Goal: Navigation & Orientation: Find specific page/section

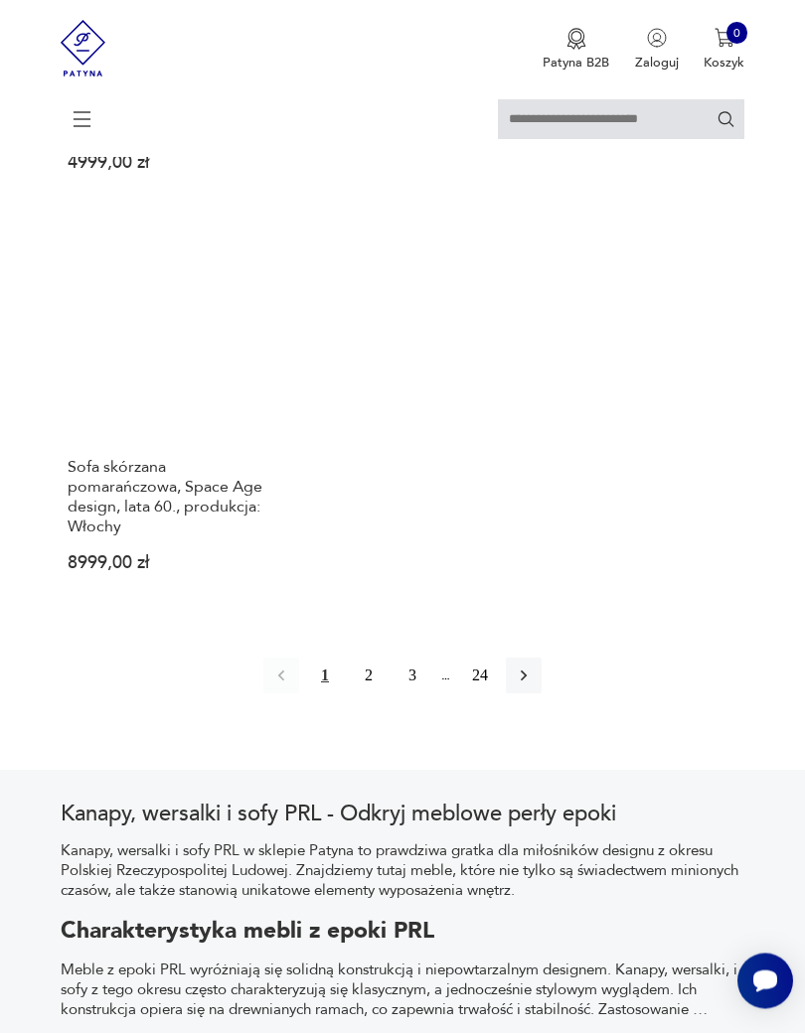
scroll to position [2508, 0]
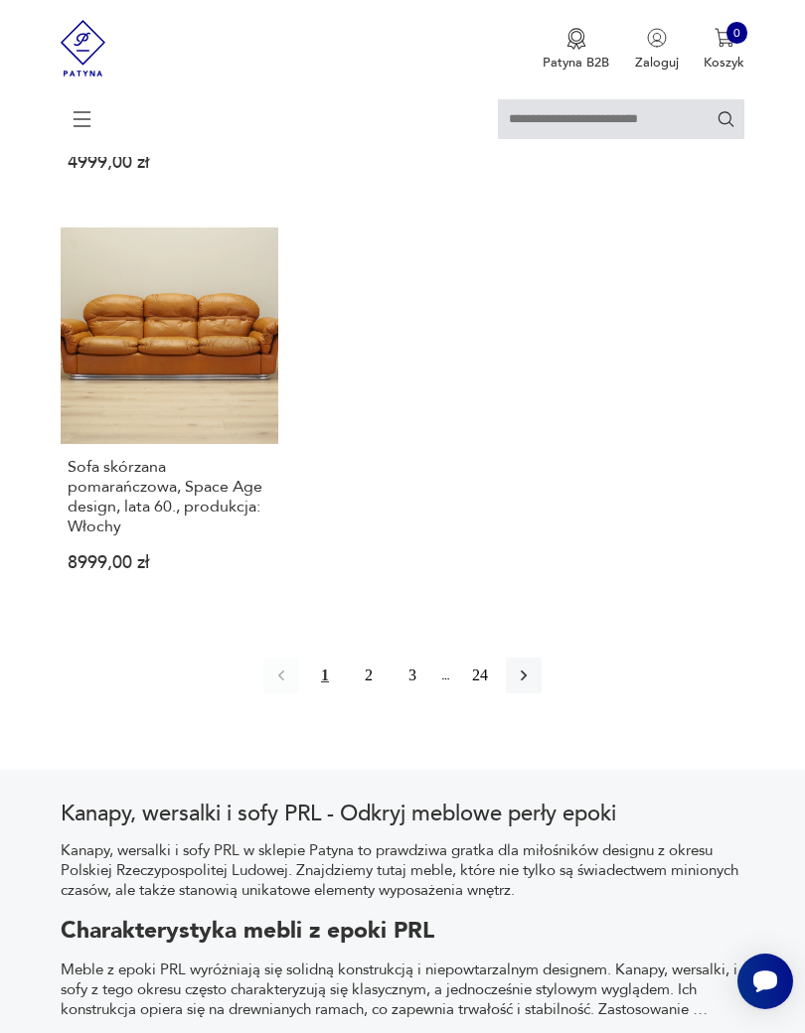
click at [532, 694] on button "button" at bounding box center [524, 676] width 36 height 36
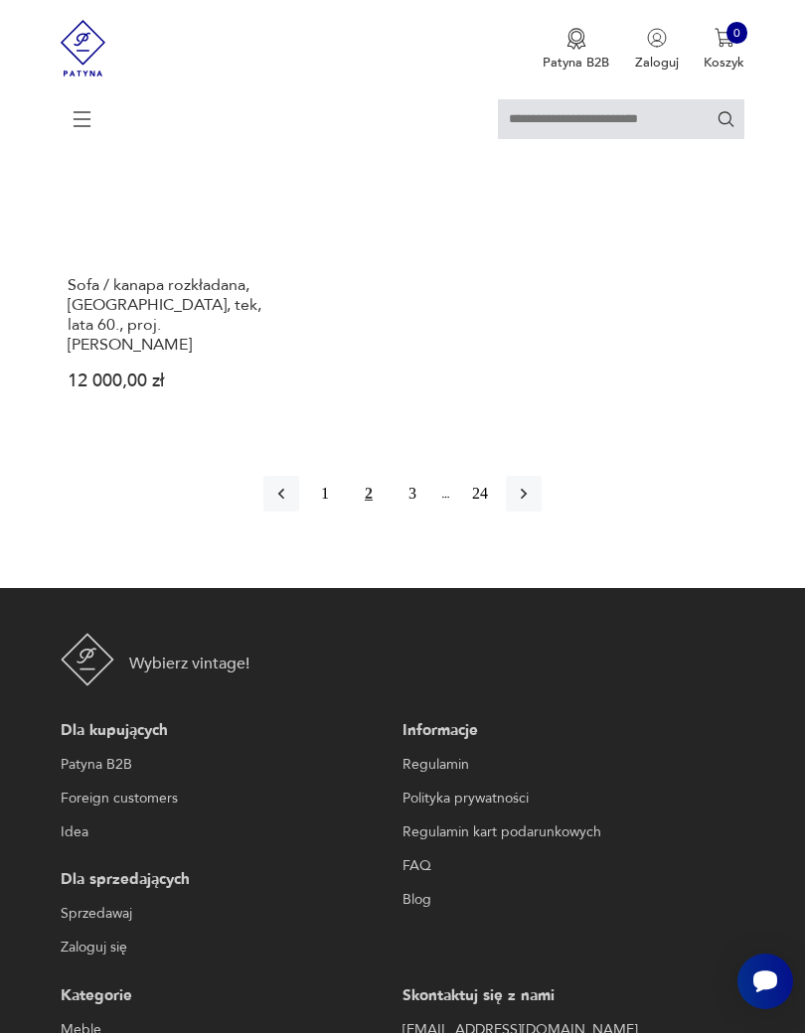
scroll to position [2577, 0]
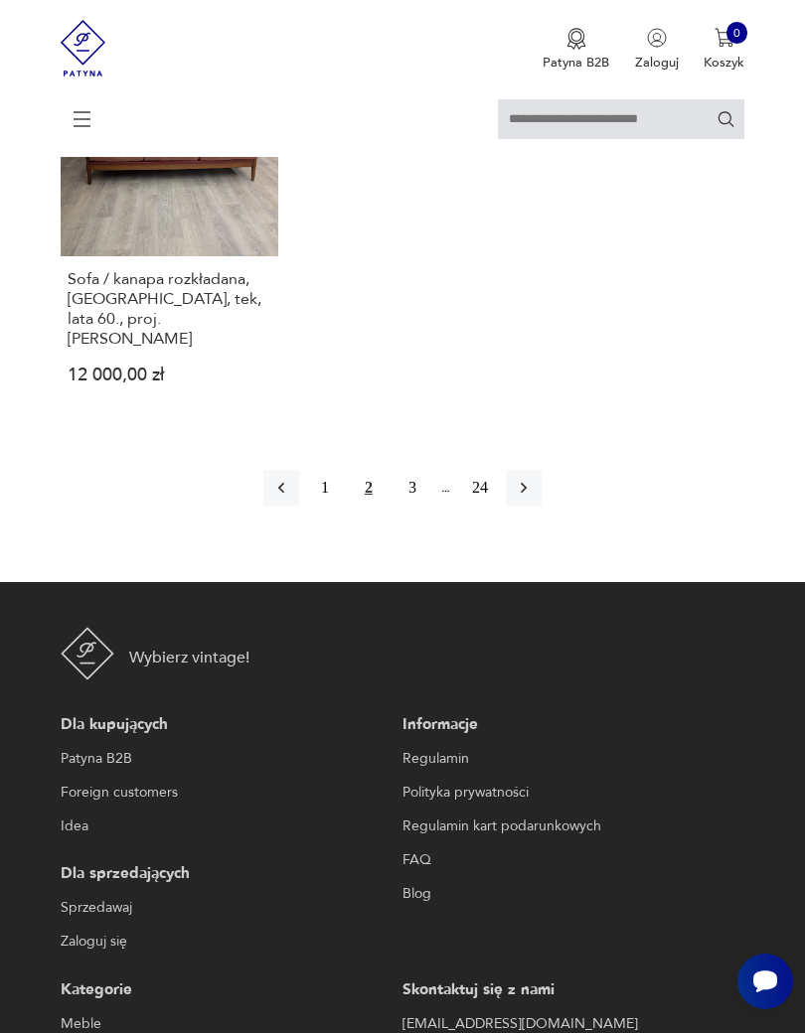
click at [411, 506] on button "3" at bounding box center [412, 488] width 36 height 36
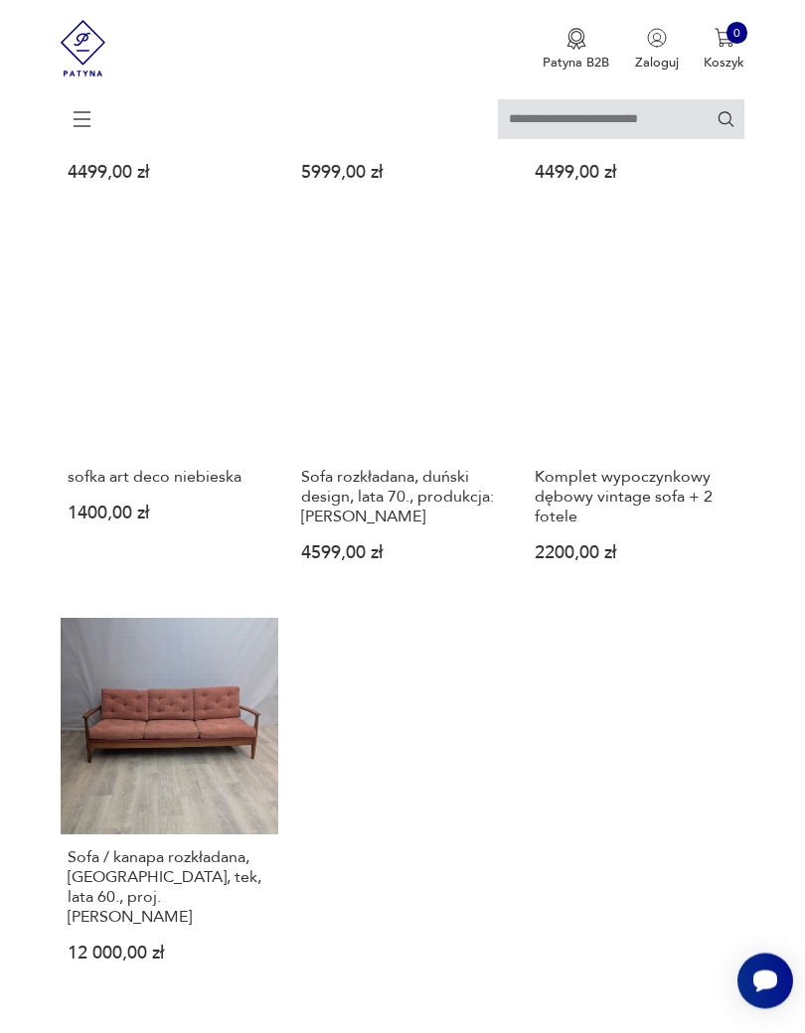
scroll to position [363, 0]
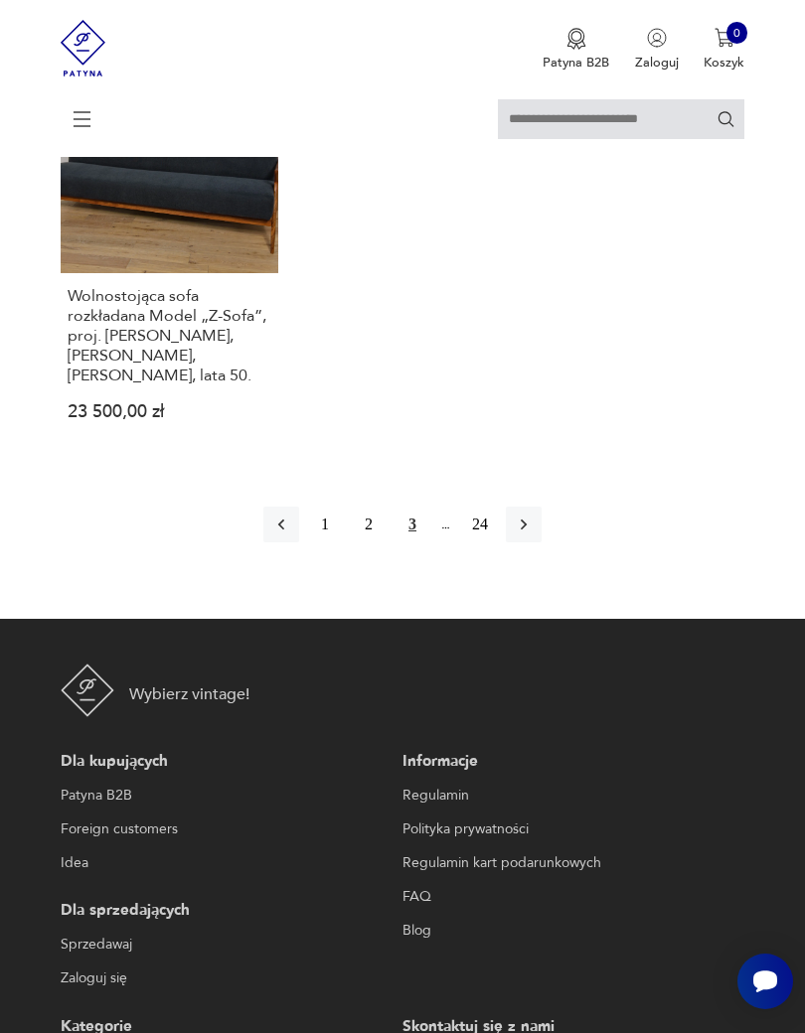
click at [527, 531] on icon "button" at bounding box center [524, 525] width 6 height 11
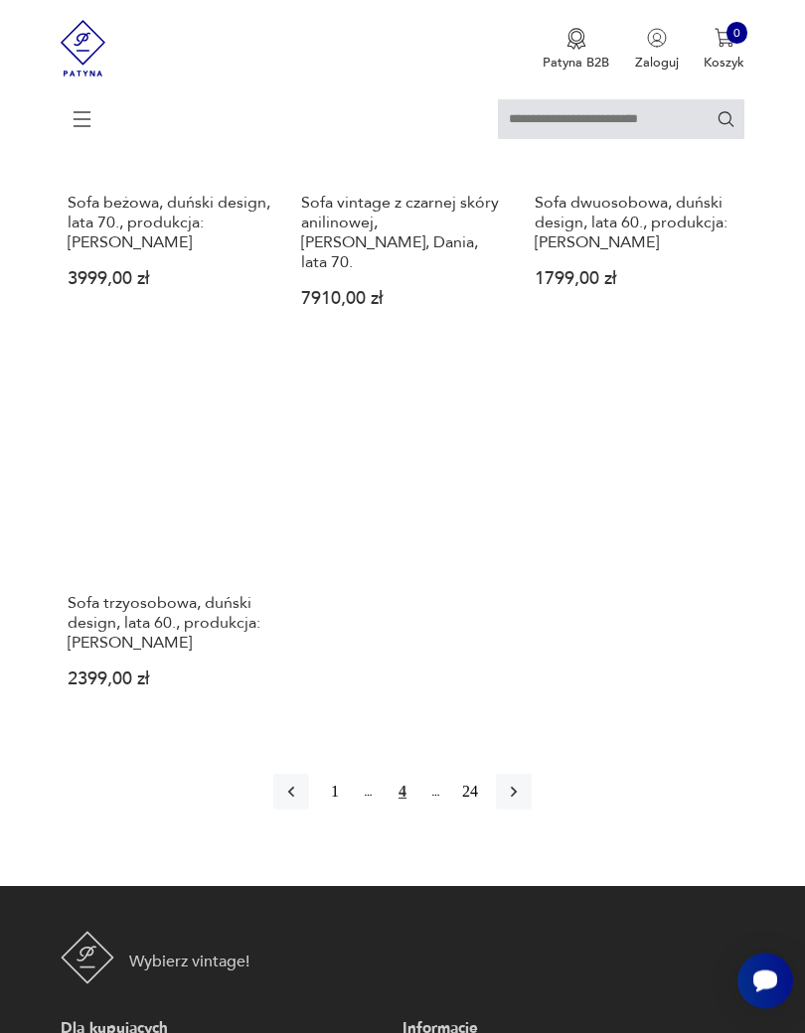
scroll to position [2371, 0]
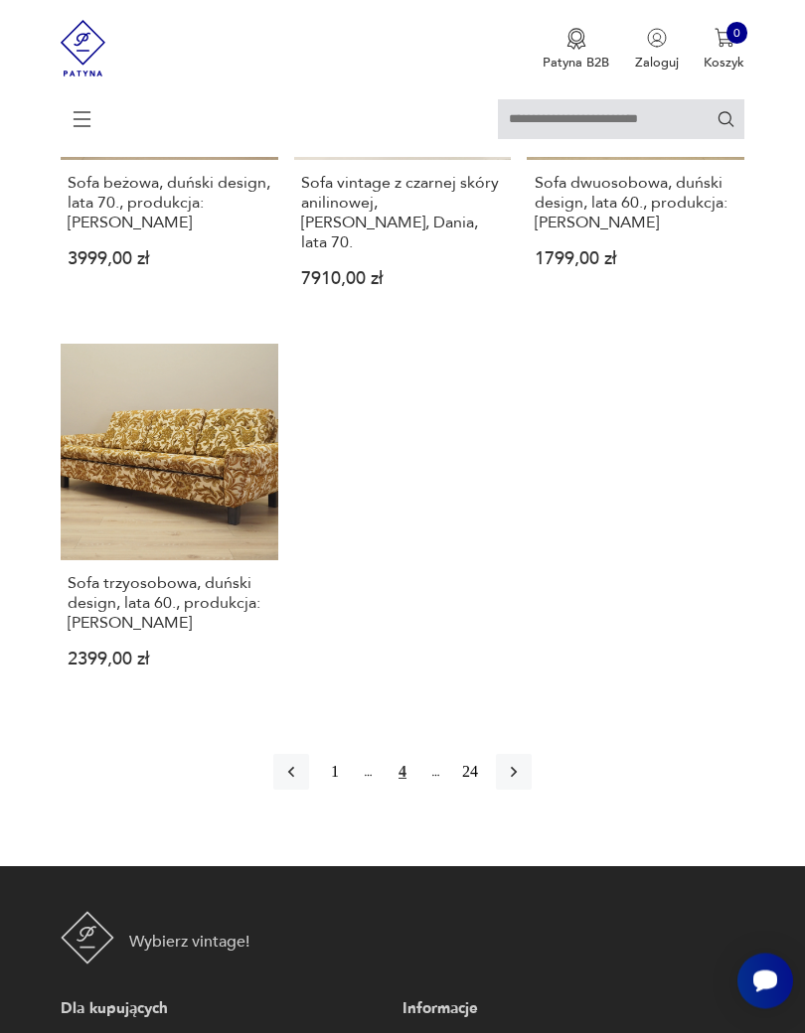
click at [520, 783] on icon "button" at bounding box center [514, 773] width 20 height 20
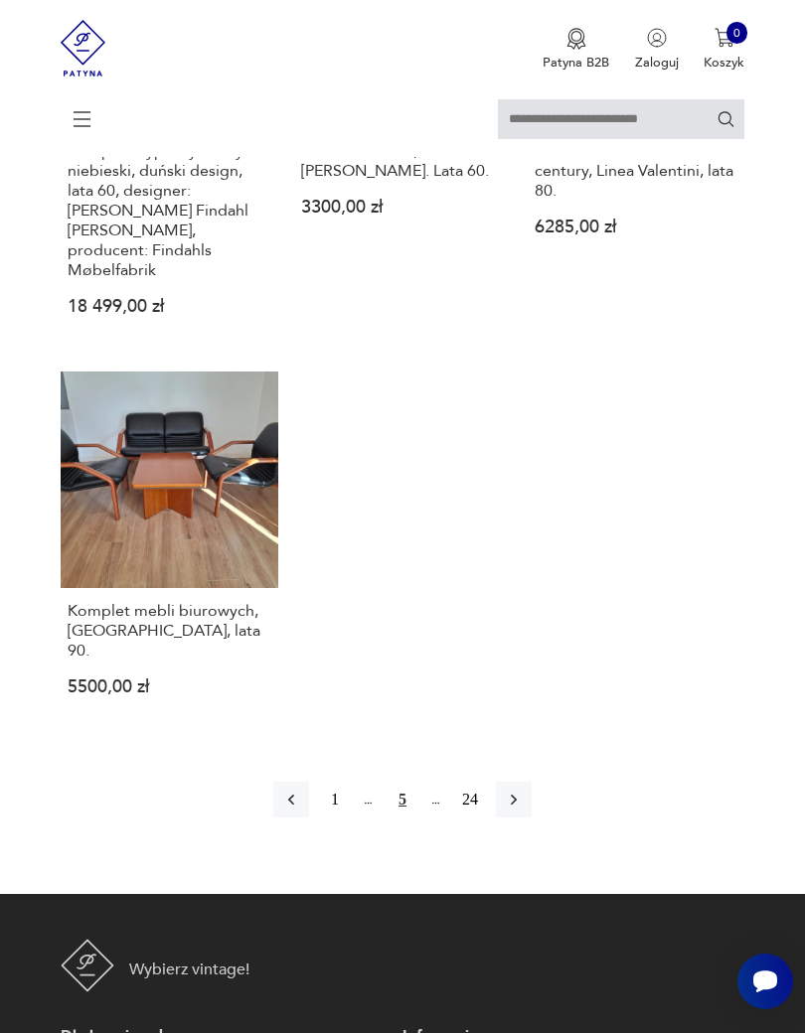
scroll to position [2390, 0]
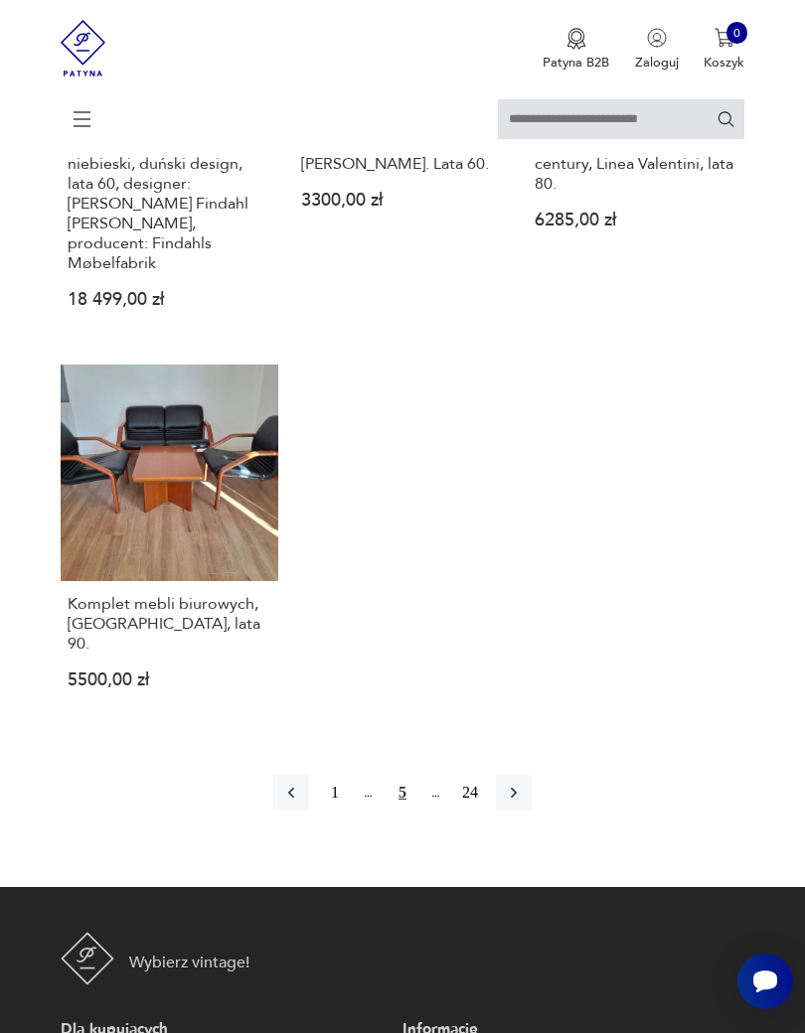
click at [524, 803] on icon "button" at bounding box center [514, 793] width 20 height 20
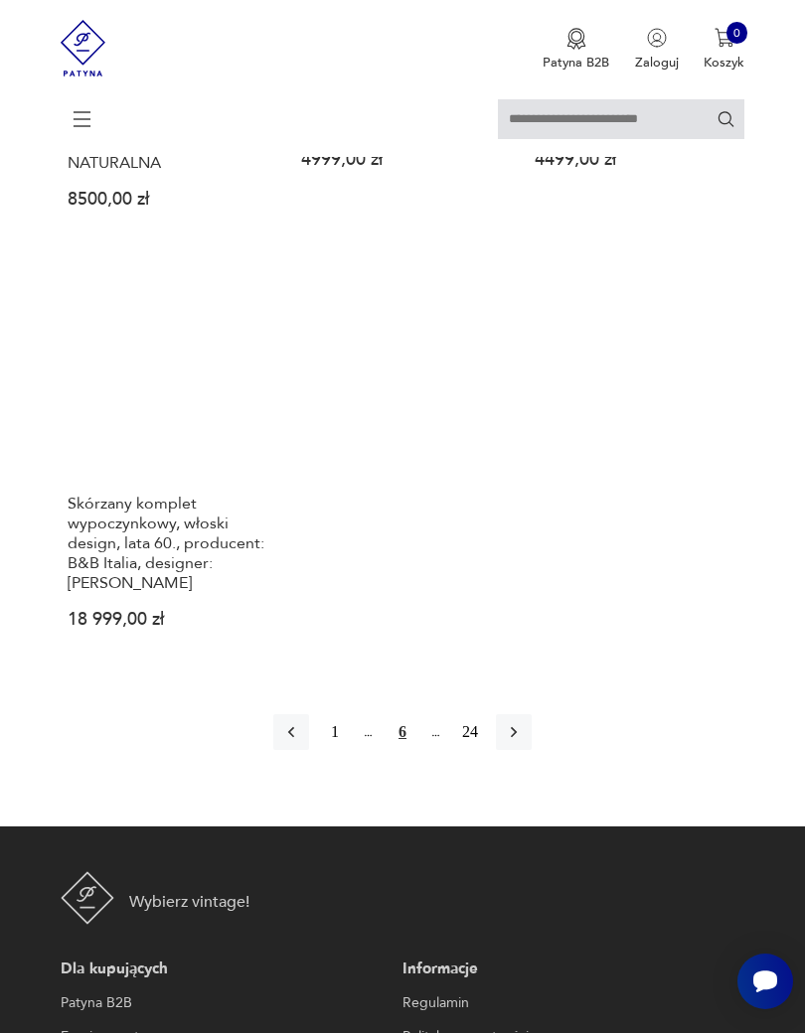
scroll to position [2514, 0]
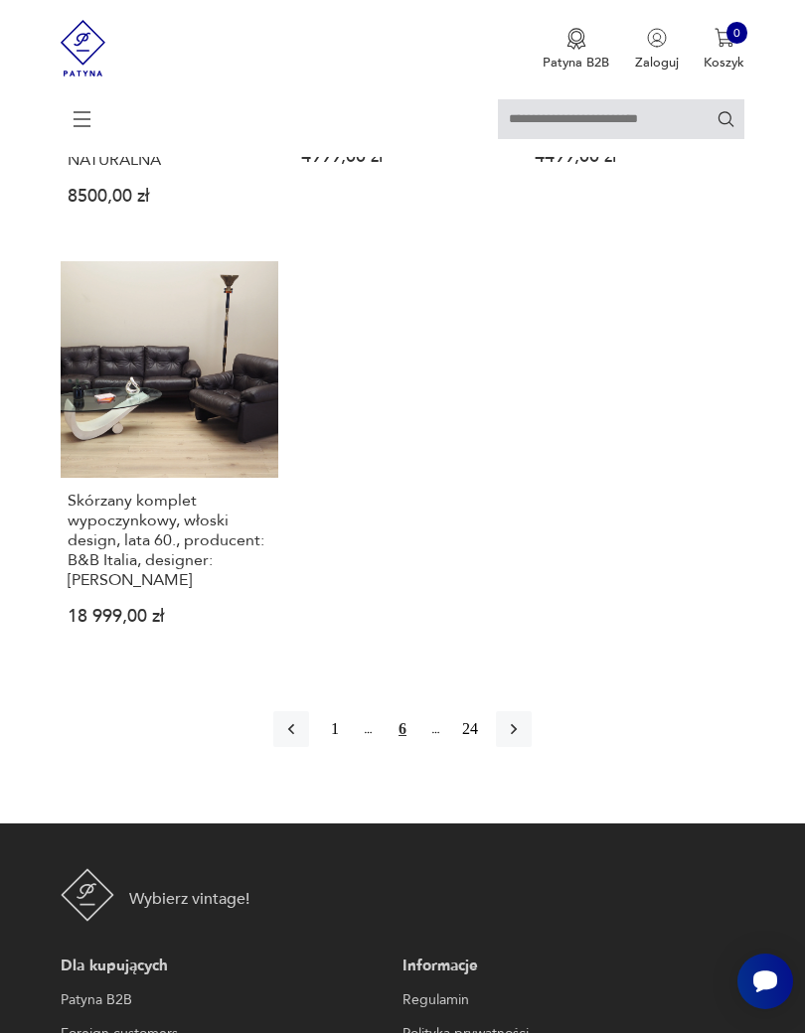
click at [524, 739] on icon "button" at bounding box center [514, 729] width 20 height 20
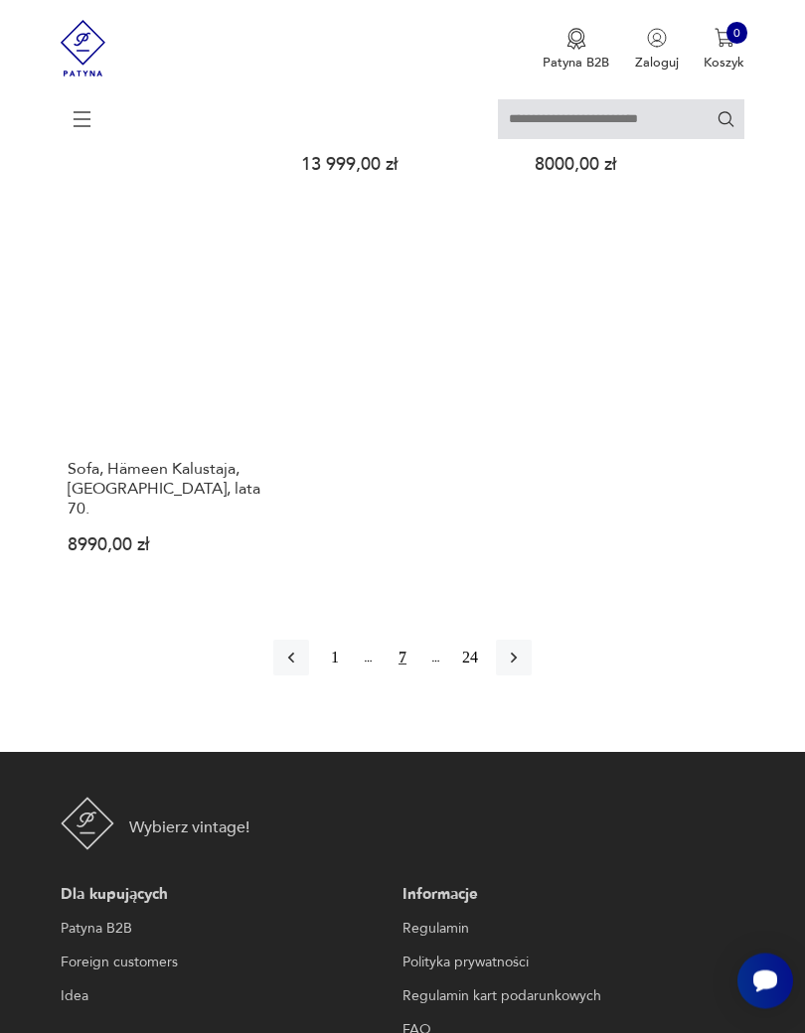
scroll to position [2476, 0]
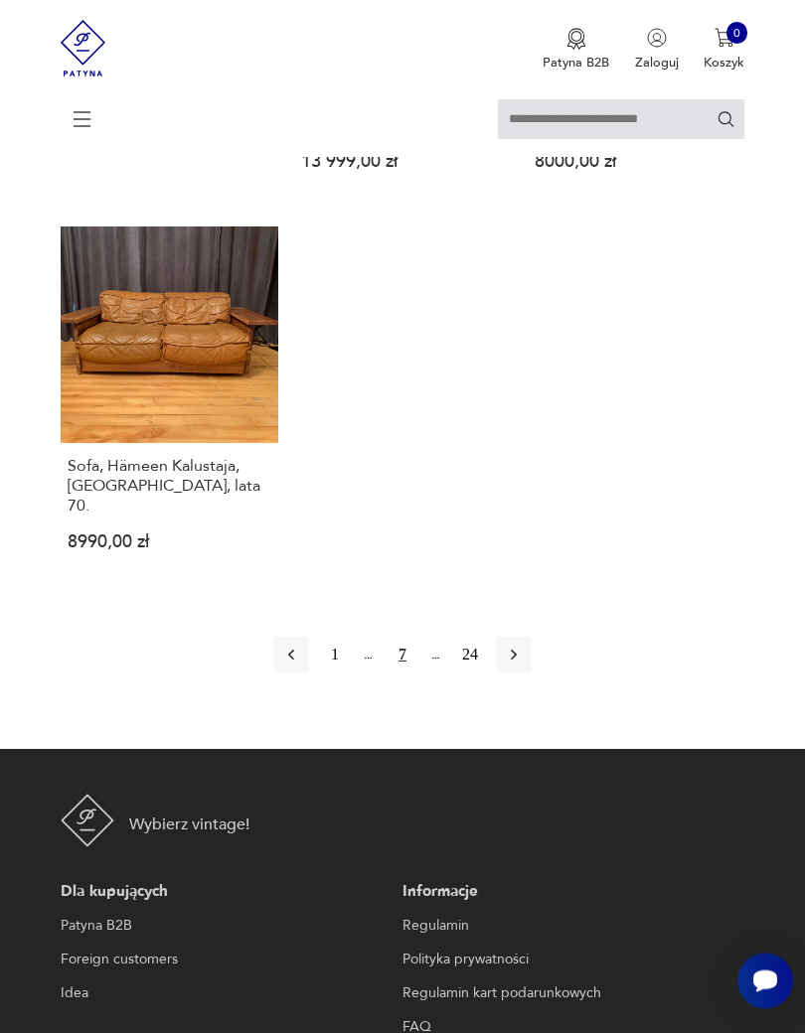
click at [524, 666] on icon "button" at bounding box center [514, 656] width 20 height 20
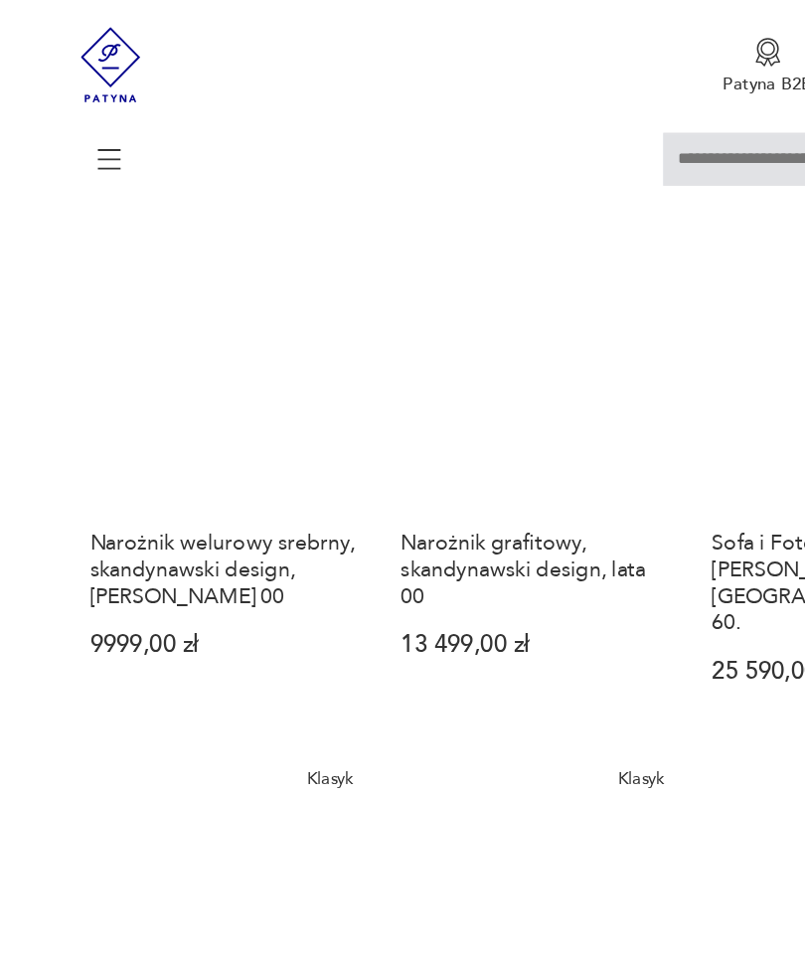
scroll to position [1379, 0]
